Goal: Task Accomplishment & Management: Manage account settings

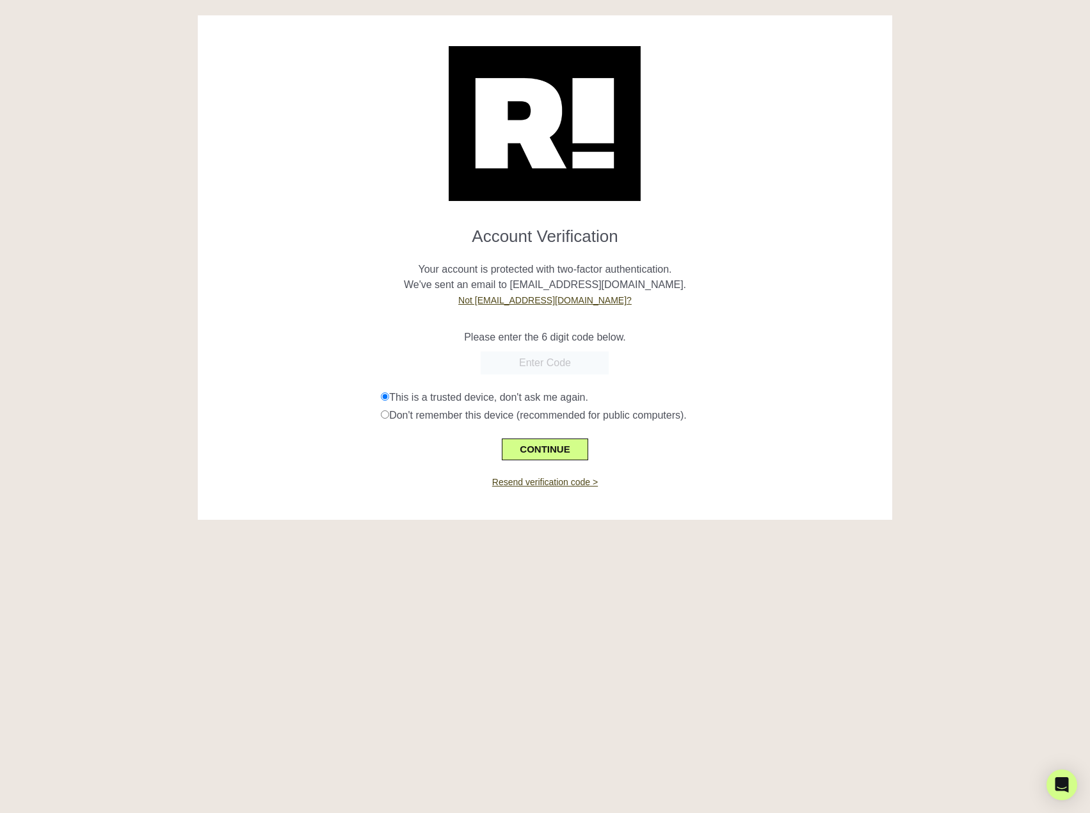
click at [543, 367] on input "text" at bounding box center [545, 362] width 128 height 23
drag, startPoint x: 412, startPoint y: 472, endPoint x: 474, endPoint y: 482, distance: 62.8
click at [422, 473] on div "Resend verification code >" at bounding box center [544, 474] width 675 height 29
click at [538, 486] on link "Resend verification code >" at bounding box center [545, 482] width 106 height 10
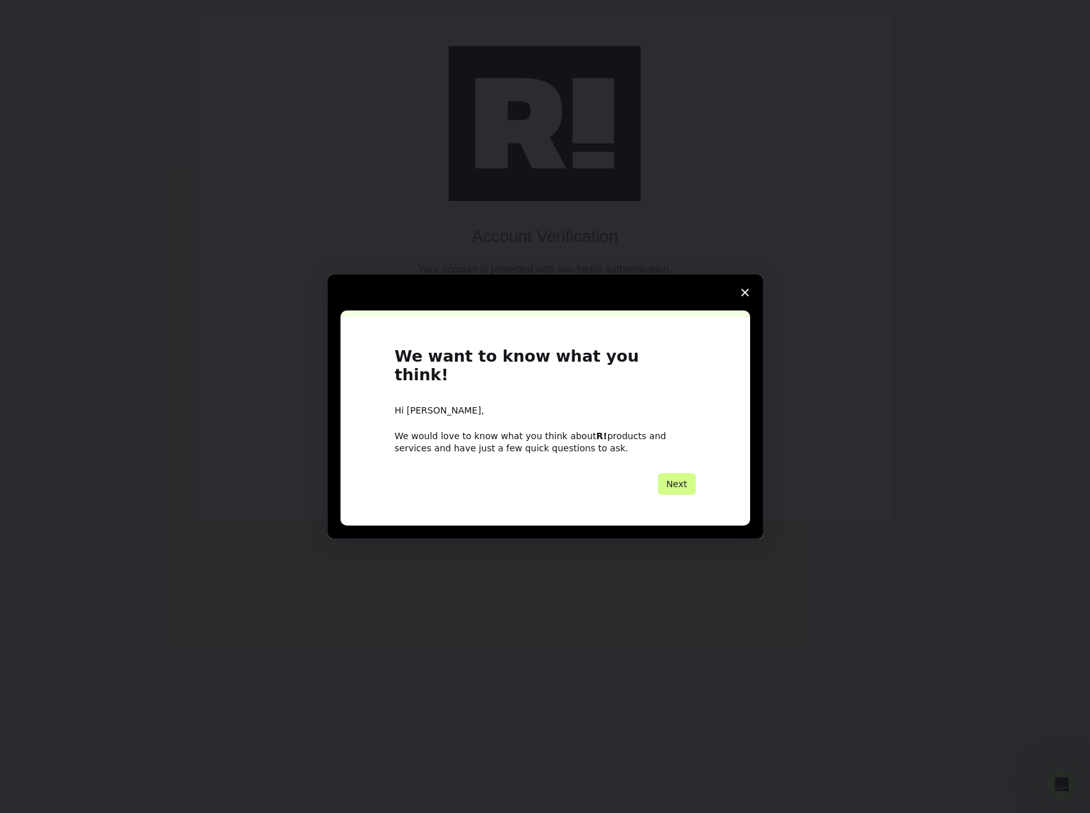
drag, startPoint x: 680, startPoint y: 476, endPoint x: 682, endPoint y: 458, distance: 18.1
click at [680, 476] on button "Next" at bounding box center [677, 484] width 38 height 22
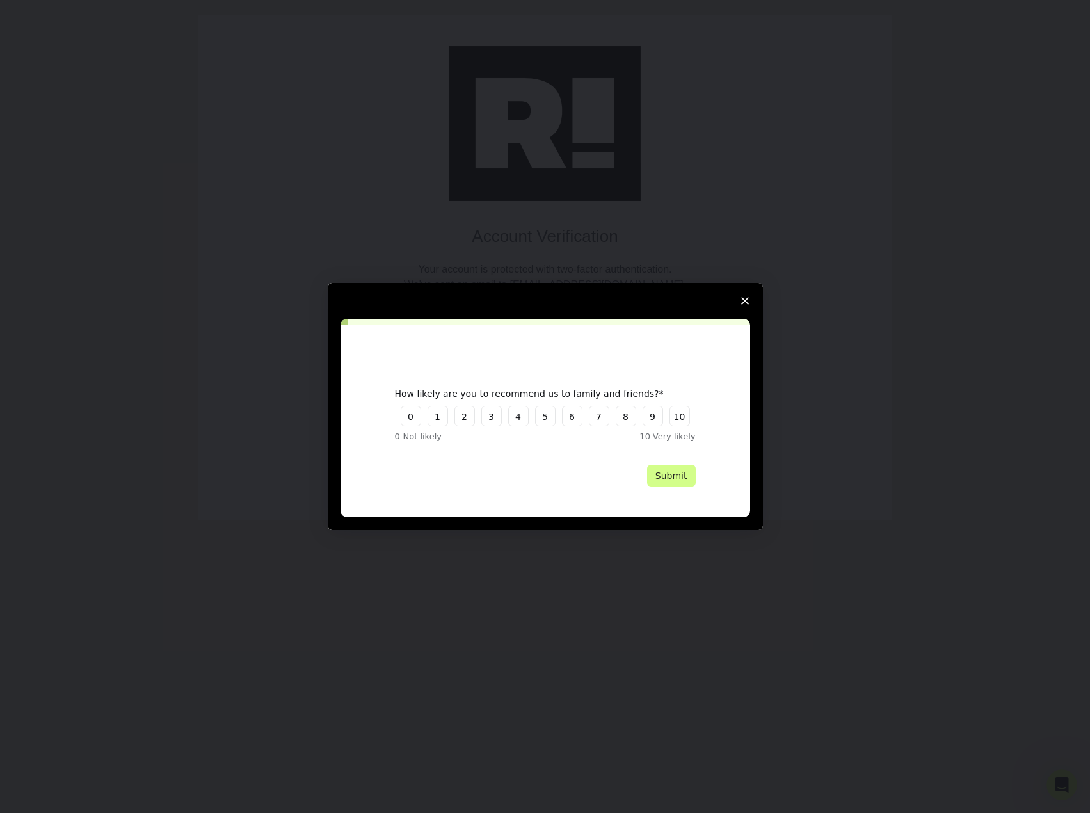
click at [747, 296] on span "Close survey" at bounding box center [745, 301] width 36 height 36
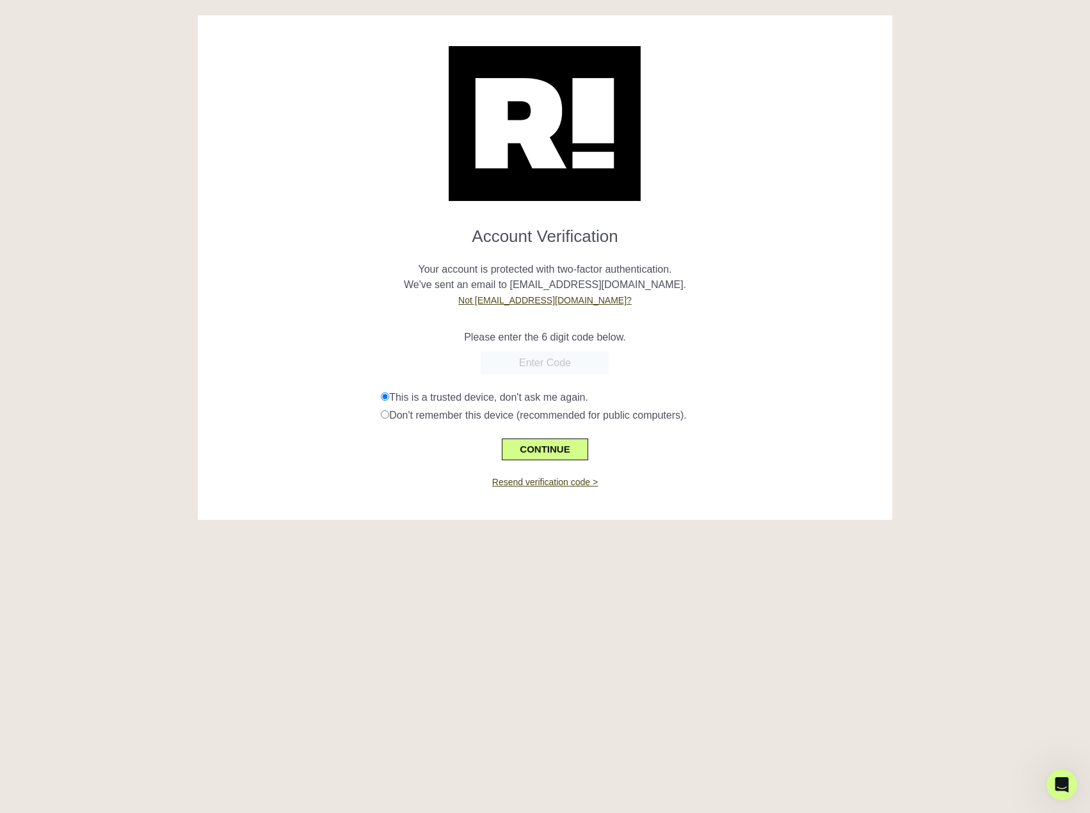
click at [555, 364] on input "text" at bounding box center [545, 362] width 128 height 23
paste input "365891"
type input "365891"
click at [550, 452] on button "CONTINUE" at bounding box center [545, 449] width 86 height 22
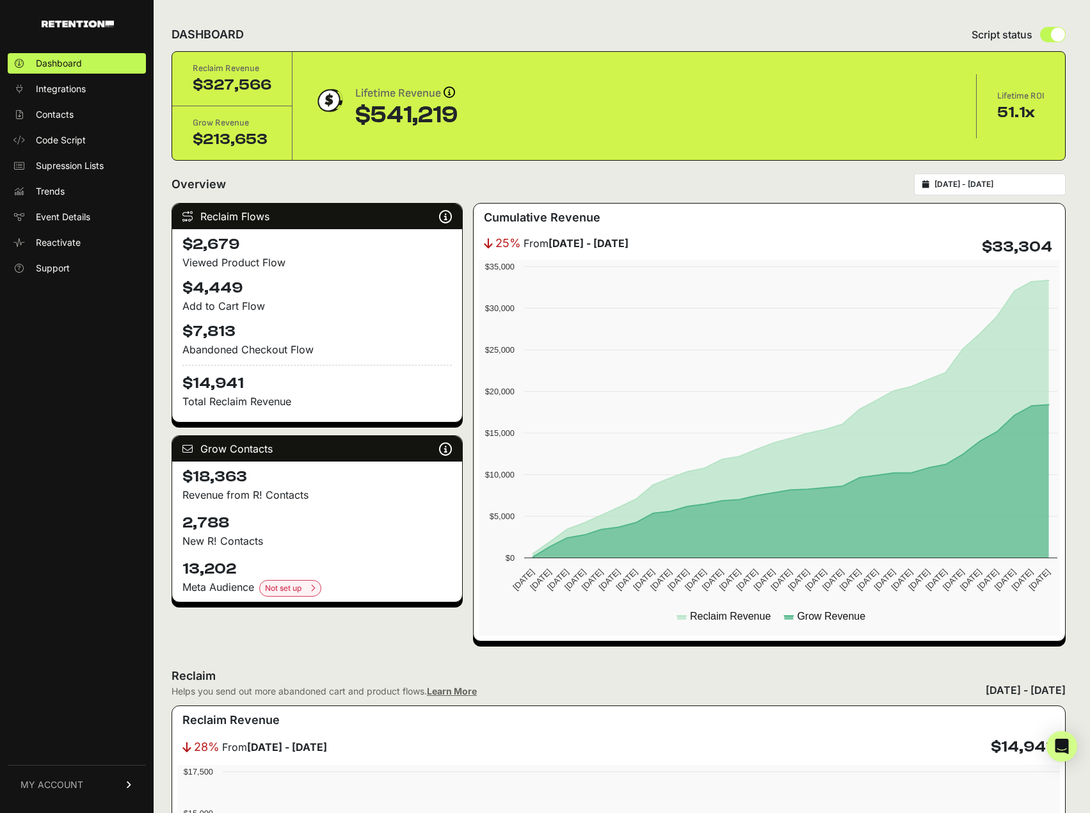
click at [998, 175] on div "2025-09-14 - 2025-10-14" at bounding box center [990, 184] width 152 height 22
click at [1001, 182] on input "2025-09-14 - 2025-10-14" at bounding box center [995, 184] width 123 height 10
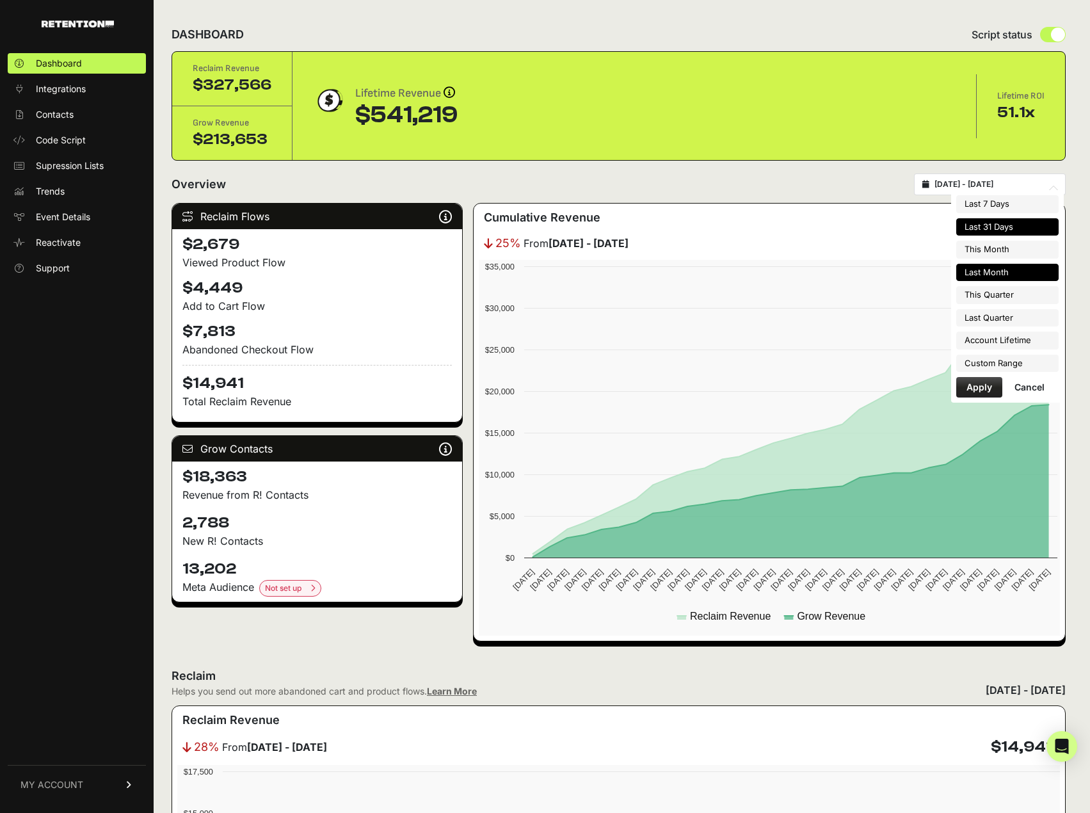
click at [1015, 273] on li "Last Month" at bounding box center [1007, 273] width 102 height 18
type input "2025-09-01 - 2025-09-30"
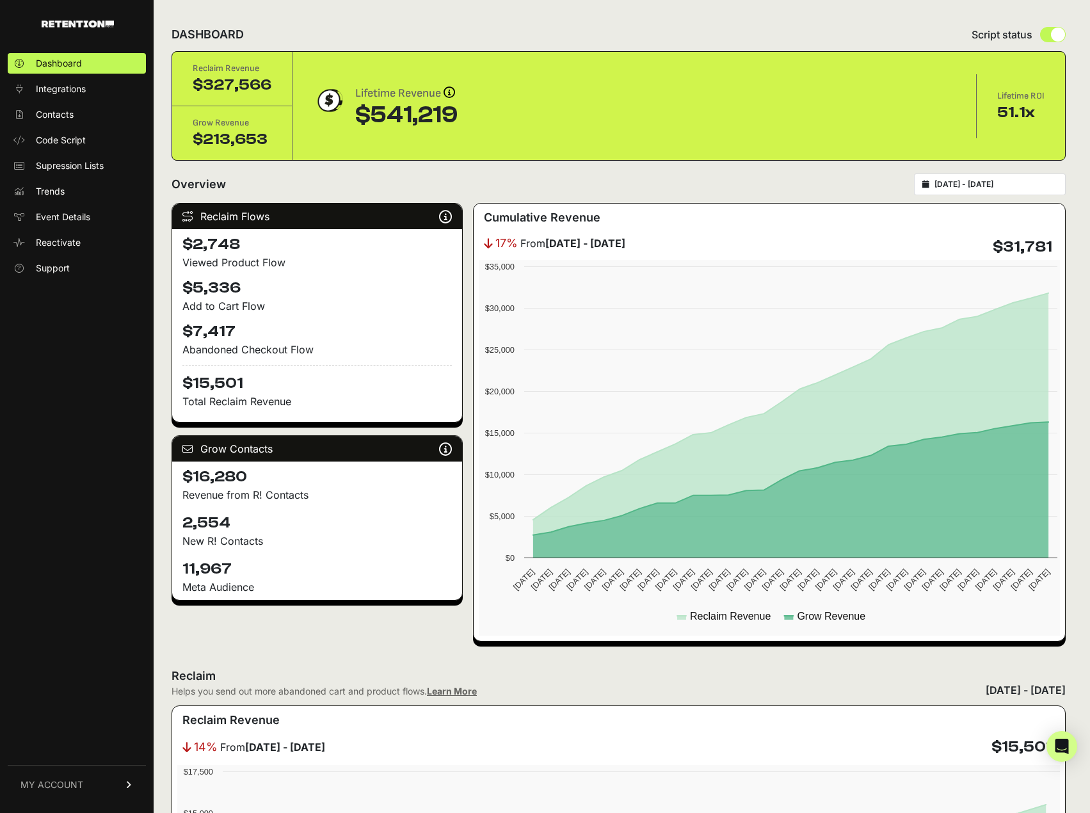
click at [974, 182] on input "2025-09-01 - 2025-09-30" at bounding box center [995, 184] width 123 height 10
click at [503, 186] on div "Overview 2025-09-01 - 2025-09-30" at bounding box center [619, 184] width 894 height 22
click at [63, 781] on span "MY ACCOUNT" at bounding box center [51, 784] width 63 height 13
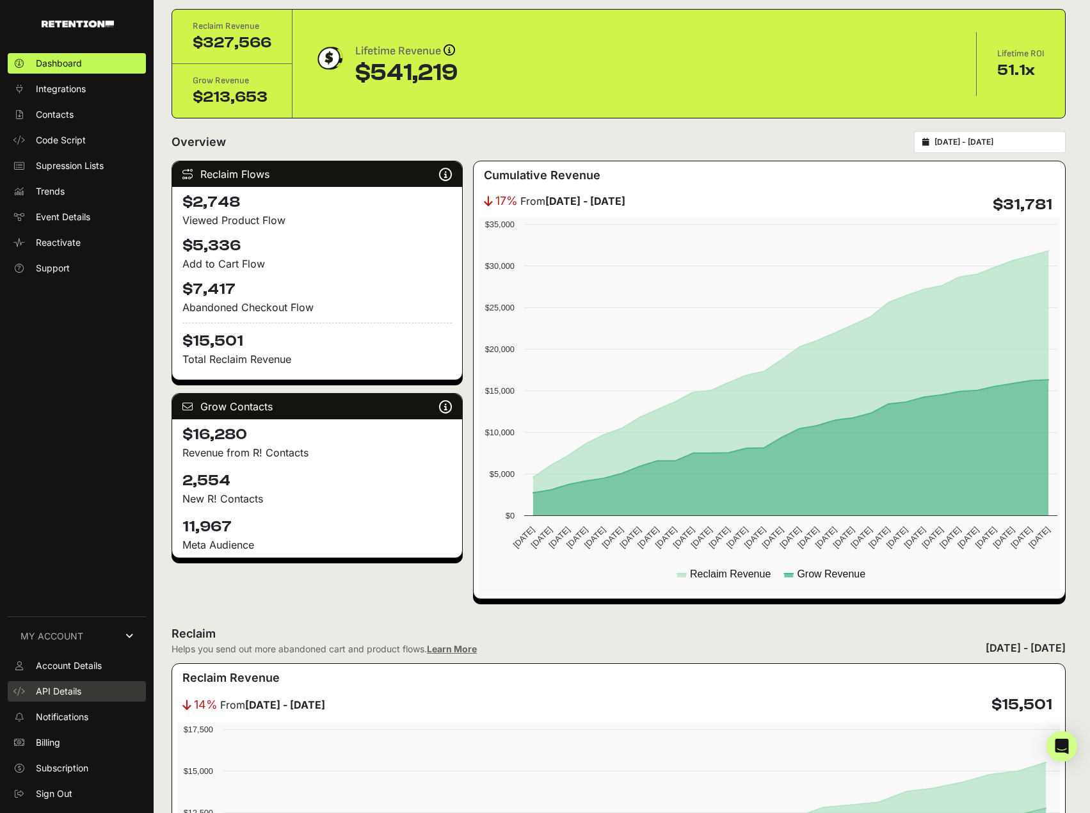
scroll to position [128, 0]
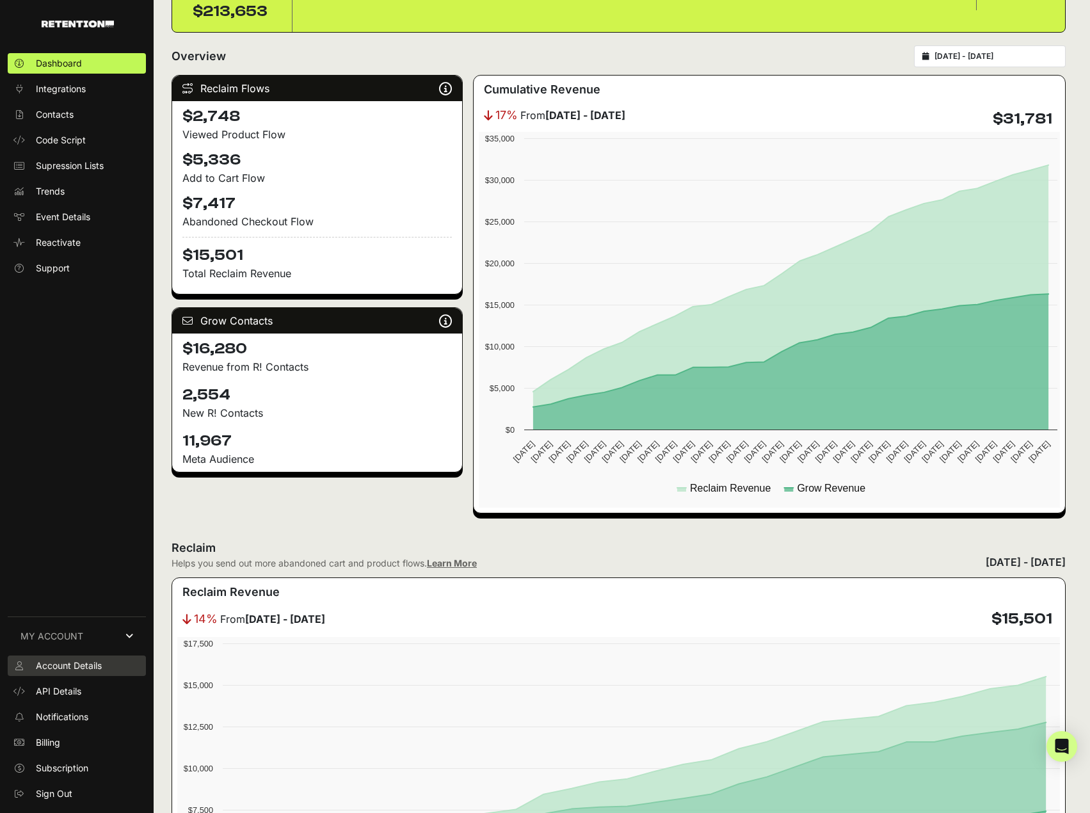
click at [70, 667] on span "Account Details" at bounding box center [69, 665] width 66 height 13
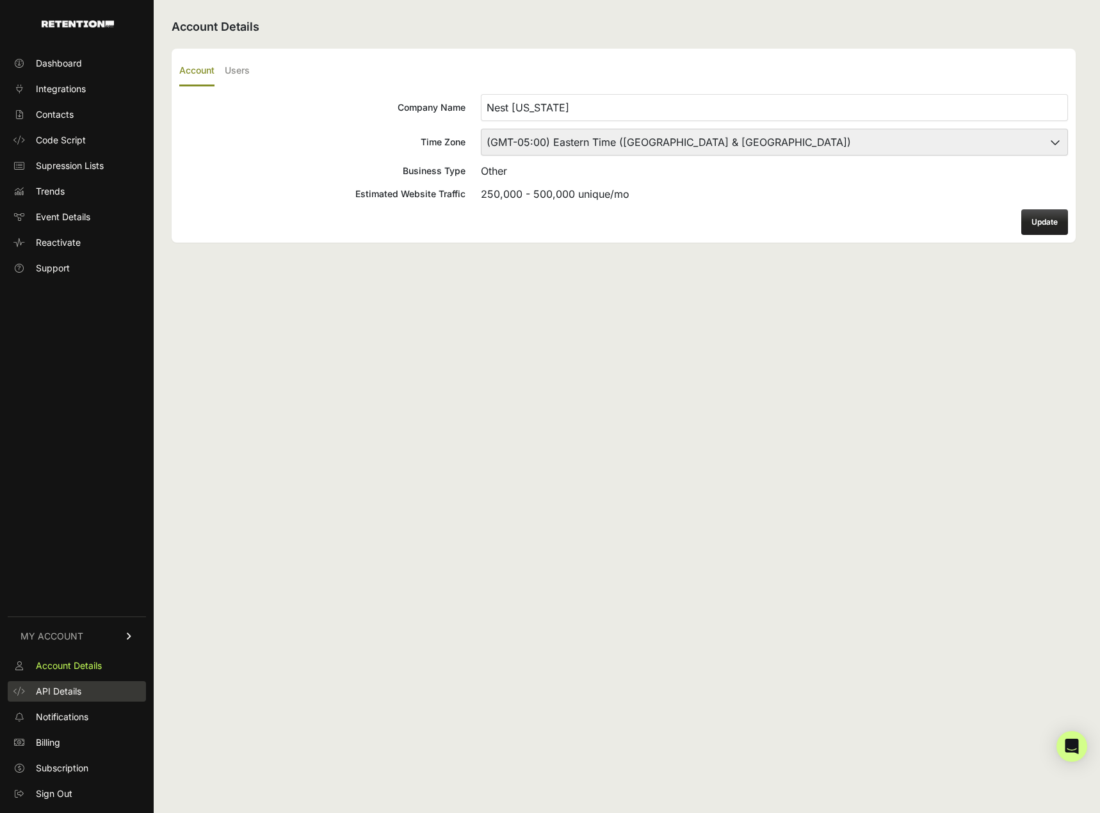
click at [71, 694] on span "API Details" at bounding box center [58, 691] width 45 height 13
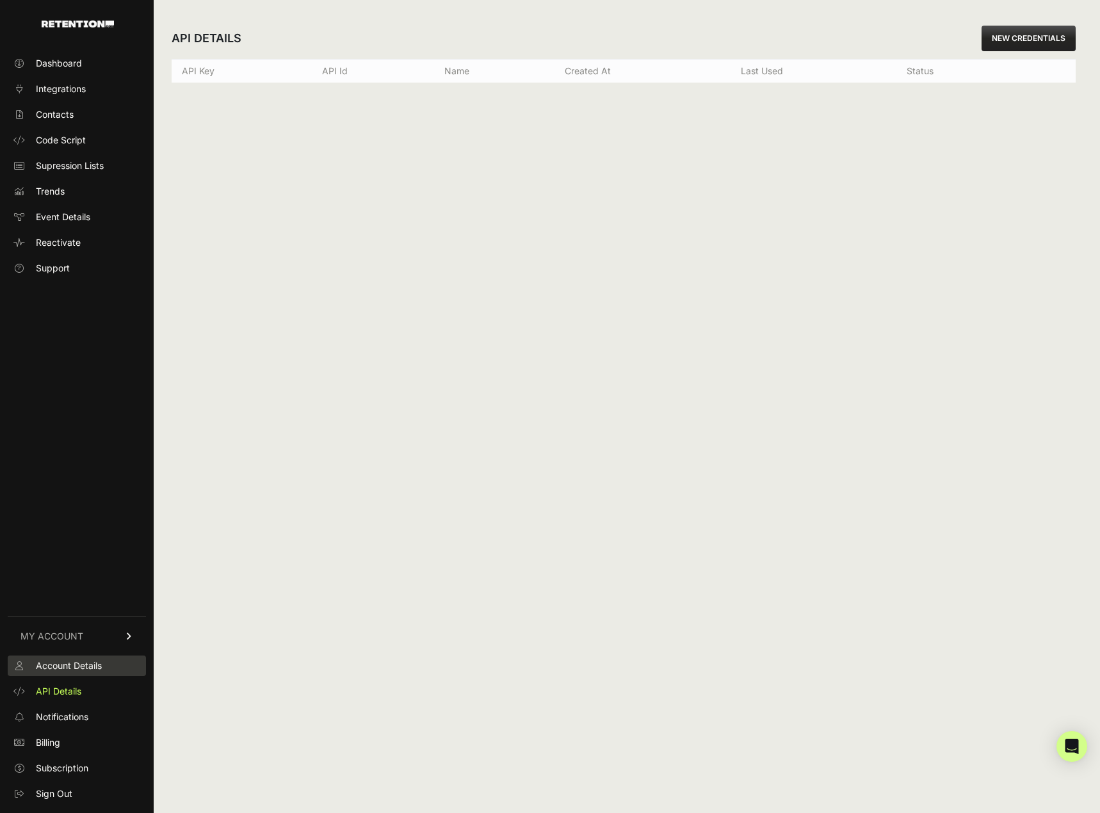
click at [52, 657] on link "Account Details" at bounding box center [77, 665] width 138 height 20
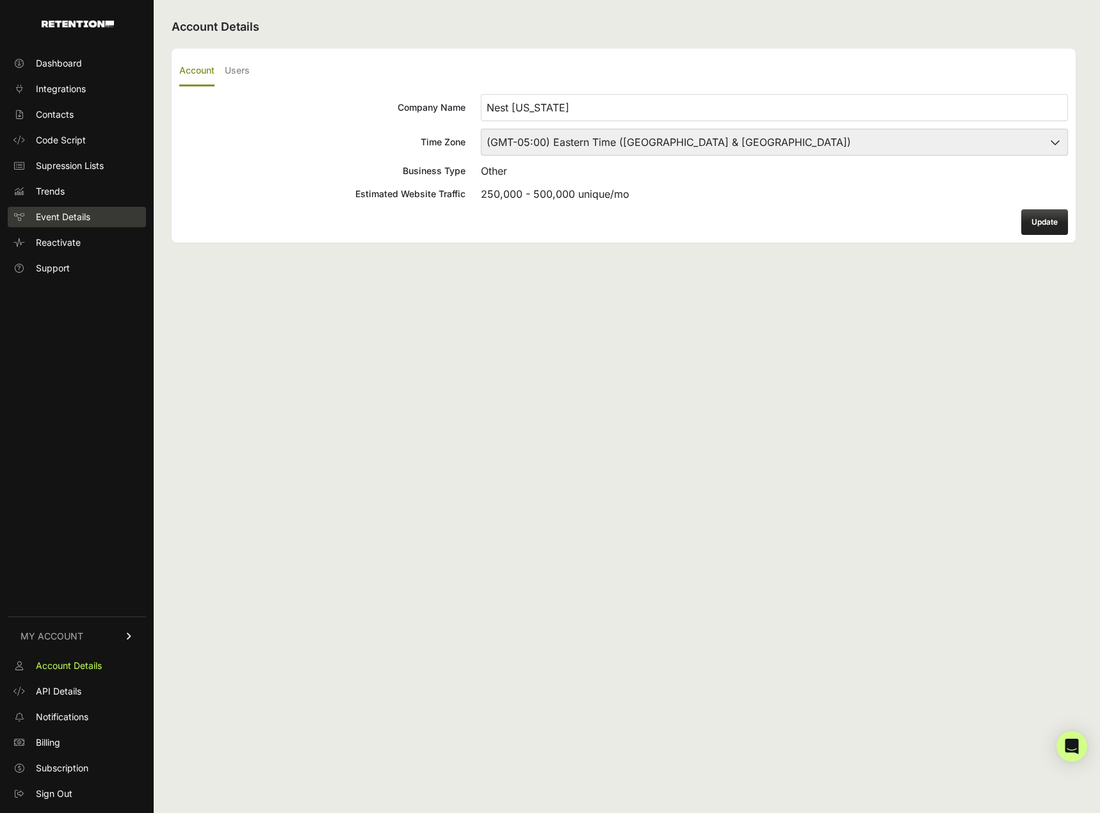
click at [77, 214] on span "Event Details" at bounding box center [63, 217] width 54 height 13
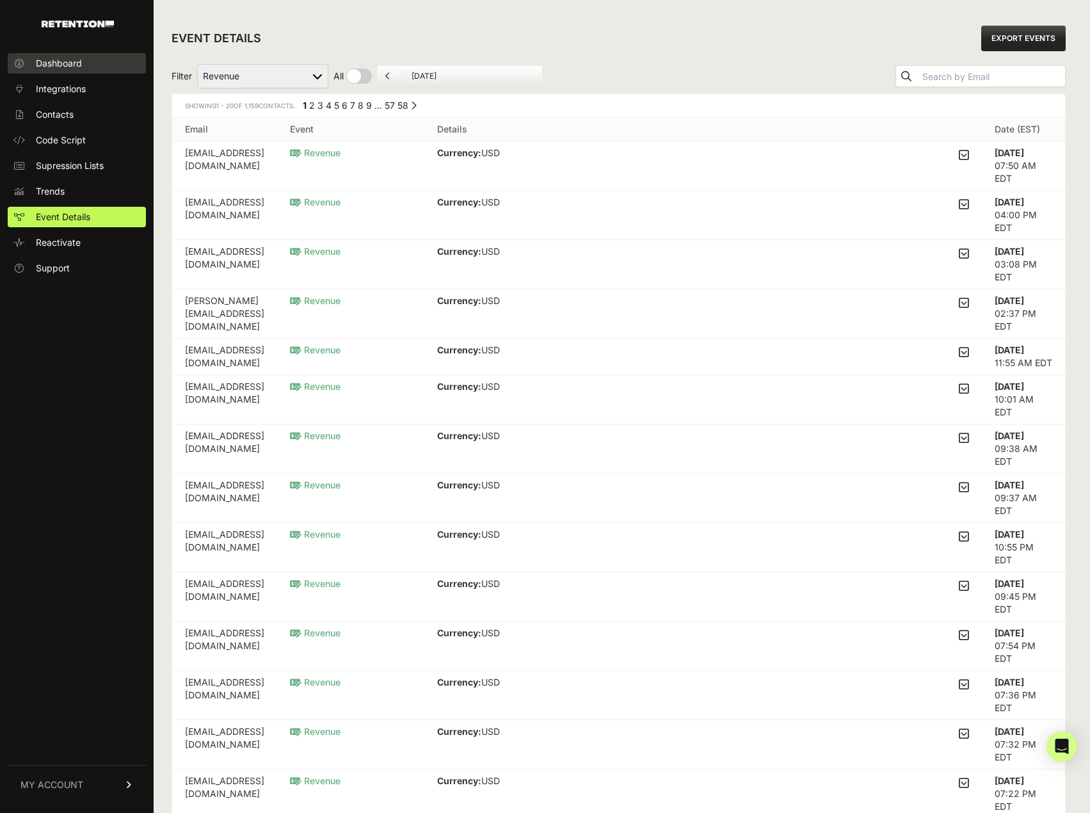
click at [73, 59] on span "Dashboard" at bounding box center [59, 63] width 46 height 13
